Goal: Find specific page/section: Find specific page/section

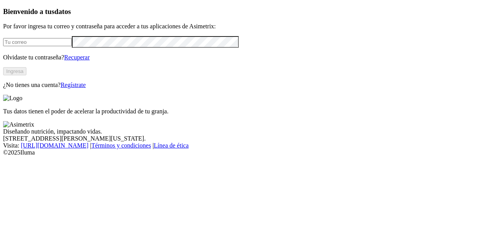
type input "[PERSON_NAME][EMAIL_ADDRESS][PERSON_NAME][DOMAIN_NAME]"
click at [26, 75] on button "Ingresa" at bounding box center [14, 71] width 23 height 8
